Goal: Find specific page/section: Find specific page/section

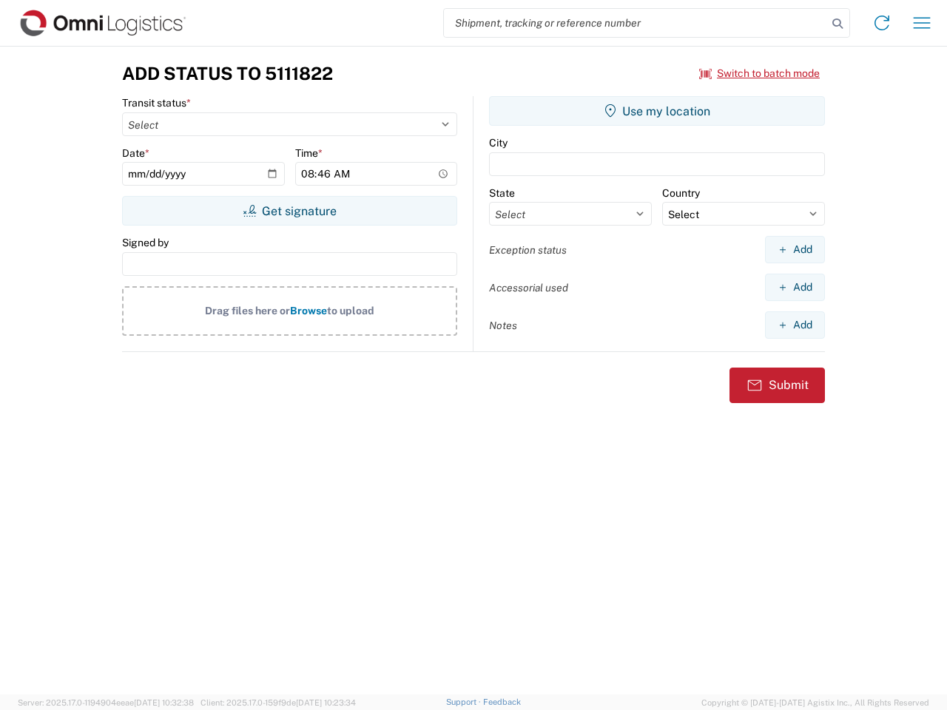
click at [635, 23] on input "search" at bounding box center [635, 23] width 383 height 28
click at [837, 24] on icon at bounding box center [837, 23] width 21 height 21
click at [882, 23] on icon at bounding box center [882, 23] width 24 height 24
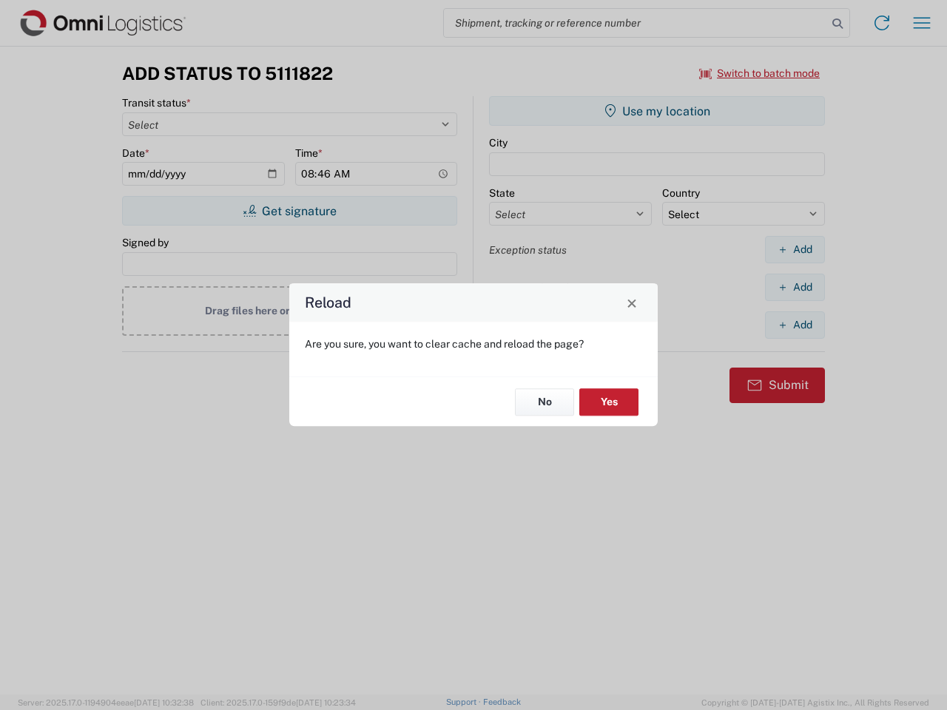
click at [922, 23] on div "Reload Are you sure, you want to clear cache and reload the page? No Yes" at bounding box center [473, 355] width 947 height 710
click at [760, 73] on div "Reload Are you sure, you want to clear cache and reload the page? No Yes" at bounding box center [473, 355] width 947 height 710
click at [289, 211] on div "Reload Are you sure, you want to clear cache and reload the page? No Yes" at bounding box center [473, 355] width 947 height 710
click at [657, 111] on div "Reload Are you sure, you want to clear cache and reload the page? No Yes" at bounding box center [473, 355] width 947 height 710
click at [794, 249] on div "Reload Are you sure, you want to clear cache and reload the page? No Yes" at bounding box center [473, 355] width 947 height 710
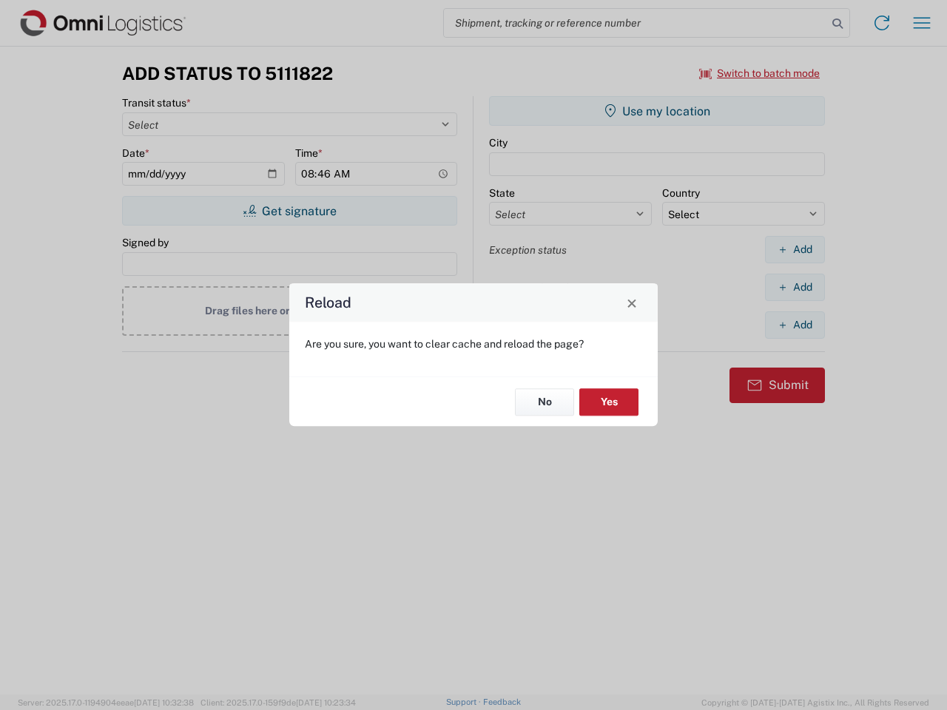
click at [794, 287] on div "Reload Are you sure, you want to clear cache and reload the page? No Yes" at bounding box center [473, 355] width 947 height 710
click at [794, 325] on div "Reload Are you sure, you want to clear cache and reload the page? No Yes" at bounding box center [473, 355] width 947 height 710
